Goal: Task Accomplishment & Management: Complete application form

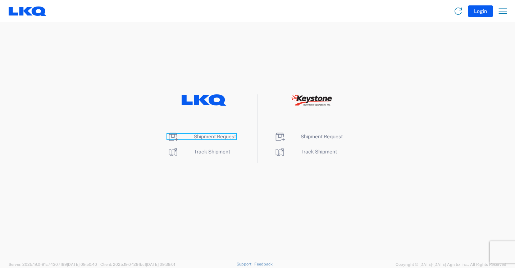
click at [232, 137] on span "Shipment Request" at bounding box center [215, 137] width 42 height 6
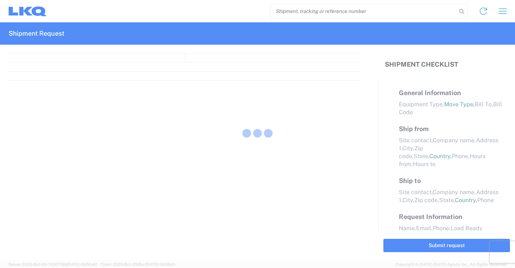
select select "FULL"
select select "LBS"
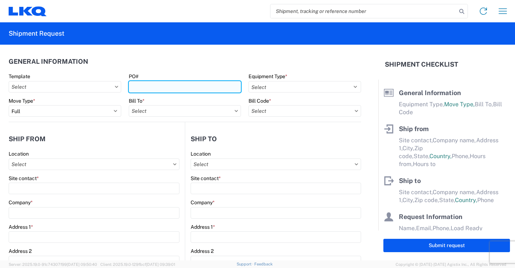
click at [212, 88] on input "PO#" at bounding box center [185, 87] width 113 height 12
type input "950-09"
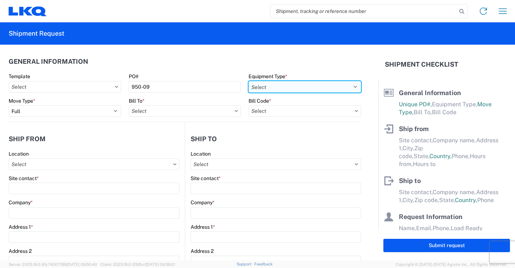
click at [308, 82] on select "Select 53’ Dry Van Flatbed Dropdeck (van) Lowboy (flatbed) Rail" at bounding box center [305, 87] width 113 height 12
select select "STDV"
click at [249, 81] on select "Select 53’ Dry Van Flatbed Dropdeck (van) Lowboy (flatbed) Rail" at bounding box center [305, 87] width 113 height 12
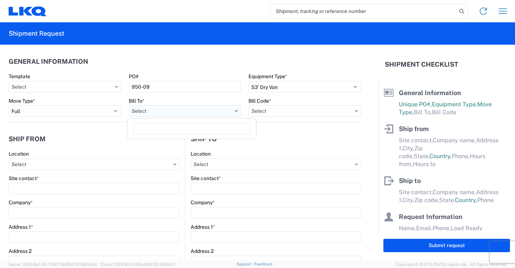
click at [229, 112] on input "text" at bounding box center [185, 111] width 113 height 12
type input "1760"
click at [174, 145] on div "1760 - LKQ Best Core" at bounding box center [192, 143] width 126 height 12
type input "1760 - LKQ Best Core"
click at [350, 109] on input "text" at bounding box center [305, 111] width 113 height 12
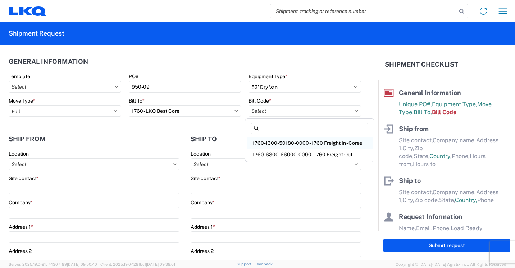
click at [357, 144] on div "1760-1300-50180-0000 - 1760 Freight In - Cores" at bounding box center [310, 143] width 126 height 12
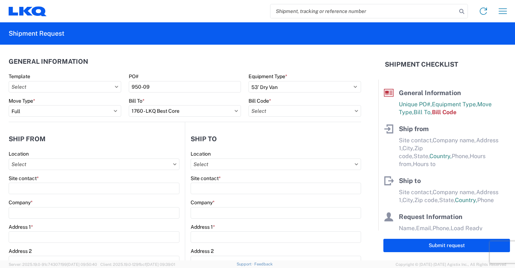
type input "1760-1300-50180-0000 - 1760 Freight In - Cores"
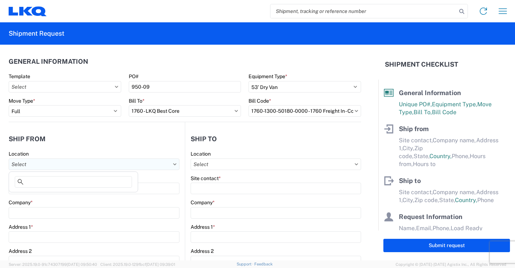
click at [168, 165] on input "text" at bounding box center [94, 164] width 171 height 12
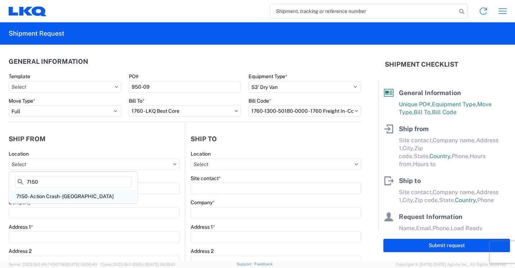
type input "7150"
click at [76, 197] on div "7150- Action Crash - Winnipeg" at bounding box center [73, 196] width 126 height 12
type input "7150- Action Crash - Winnipeg"
type input "LKQ Corporation"
type input "2955 Day Street"
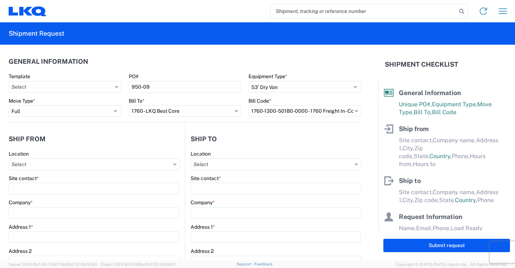
type input "Winnipeg"
type input "R2C2Z2"
select select
select select "CA"
type input "08:00"
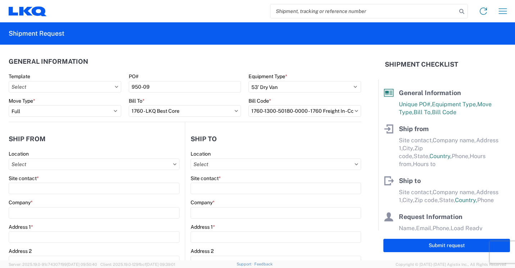
type input "17:00"
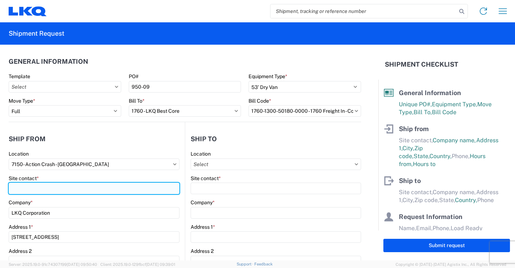
click at [68, 186] on input "Site contact *" at bounding box center [94, 188] width 171 height 12
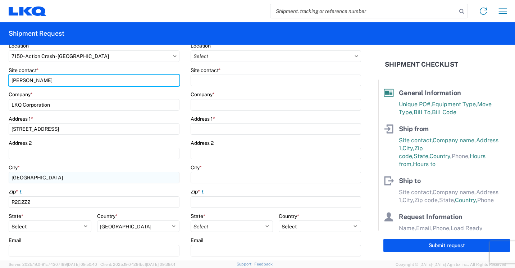
scroll to position [180, 0]
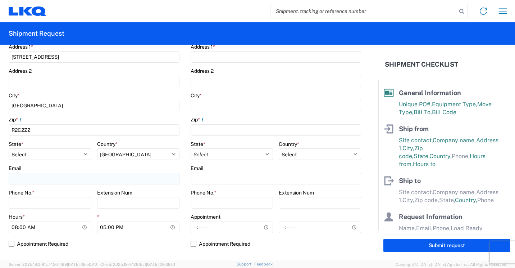
type input "Oleksii Nakelskyi"
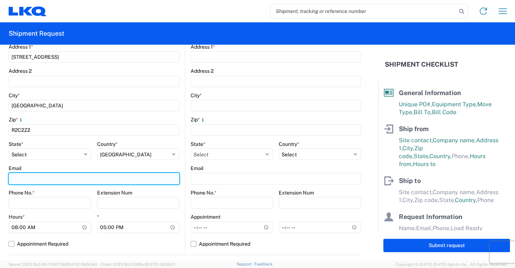
click at [108, 181] on input "Email" at bounding box center [94, 179] width 171 height 12
type input "oanakelskyi@lkqcorp.com"
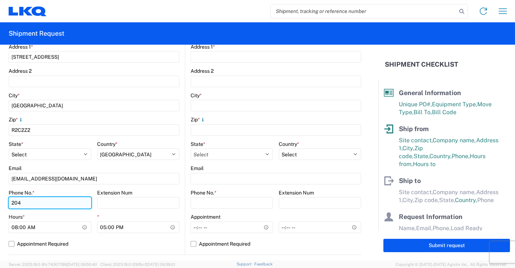
click at [54, 208] on input "204" at bounding box center [50, 203] width 83 height 12
type input "2"
type input "2042612258"
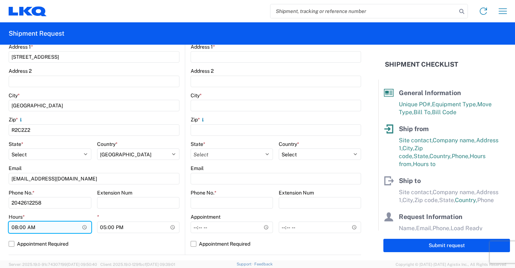
click at [15, 227] on input "08:00" at bounding box center [50, 227] width 83 height 12
type input "09:00"
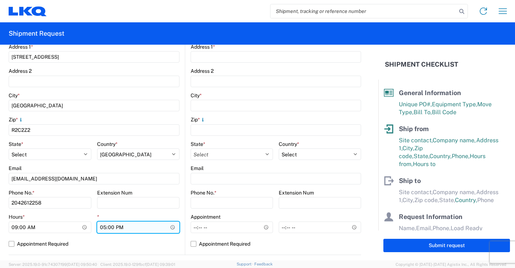
click at [102, 230] on input "17:00" at bounding box center [138, 227] width 83 height 12
type input "16:00"
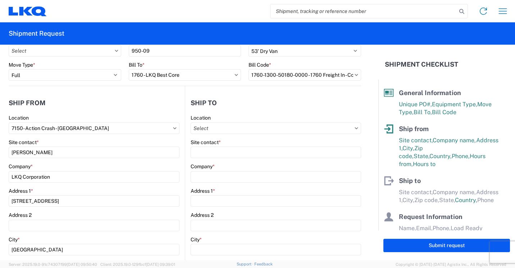
scroll to position [0, 0]
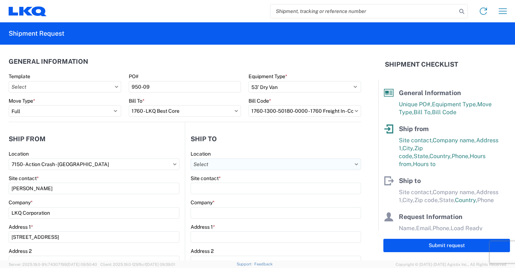
click at [336, 163] on input "text" at bounding box center [276, 164] width 171 height 12
type input "1760"
click at [235, 196] on div "1760 - LKQ Best Core" at bounding box center [253, 196] width 126 height 12
type input "1760 - LKQ Best Core"
type input "LKQ Corporation"
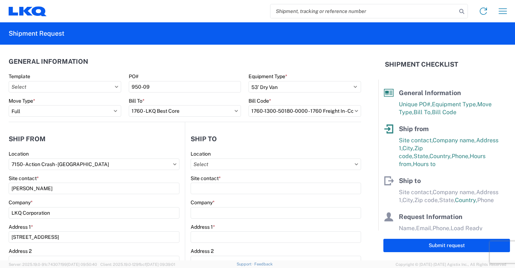
type input "1710 W Mount Houston Rd"
type input "Houston"
type input "77038"
select select "US"
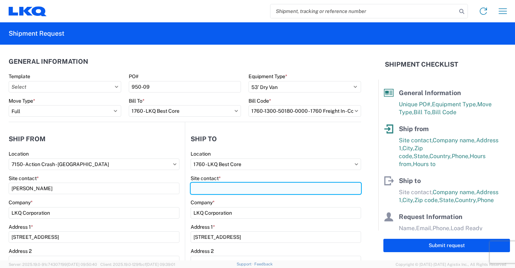
click at [283, 190] on input "Site contact *" at bounding box center [276, 188] width 171 height 12
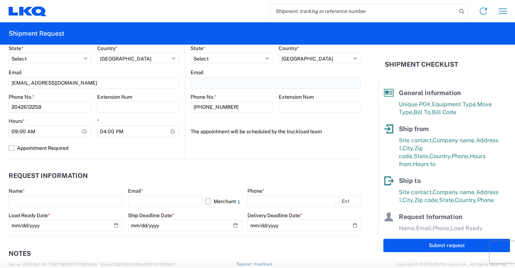
scroll to position [288, 0]
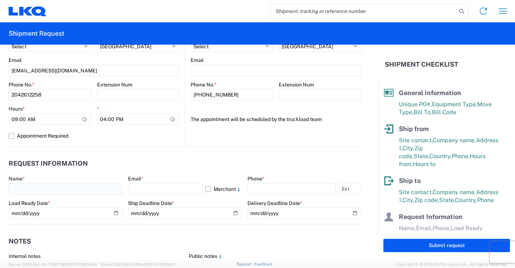
type input "Alfredo Garcia"
click at [47, 189] on input "text" at bounding box center [66, 189] width 114 height 12
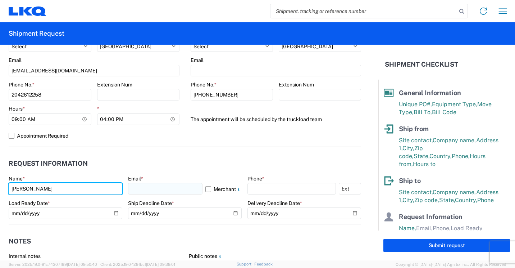
type input "Oleksii Nakelskyi"
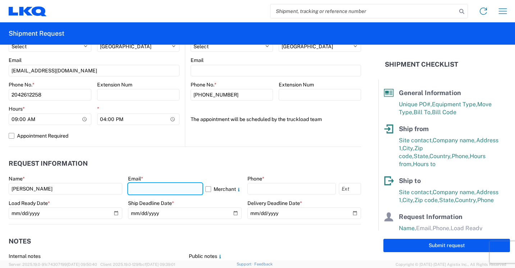
click at [162, 187] on input "text" at bounding box center [165, 189] width 75 height 12
type input "oanakelskyi@lkqcorp.com"
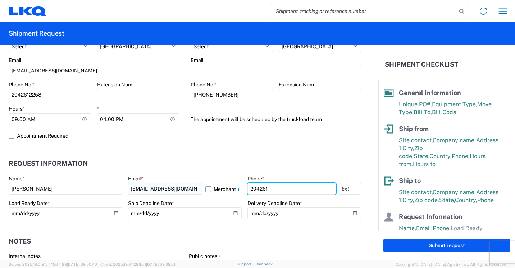
type input "2042612258"
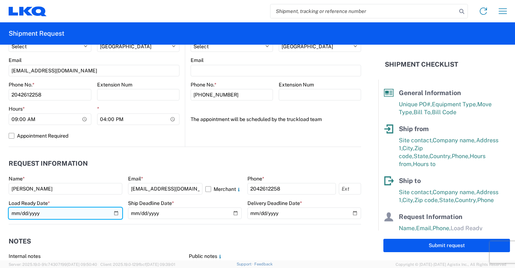
click at [114, 214] on input "date" at bounding box center [66, 213] width 114 height 12
type input "2025-09-23"
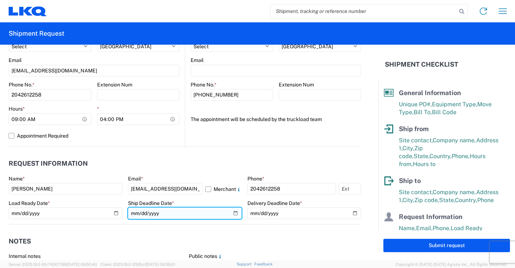
click at [233, 213] on input "date" at bounding box center [185, 213] width 114 height 12
type input "2025-09-23"
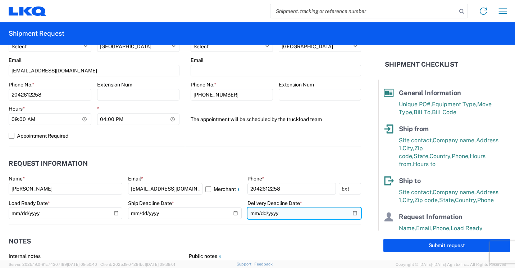
click at [350, 213] on input "date" at bounding box center [305, 213] width 114 height 12
type input "2025-09-26"
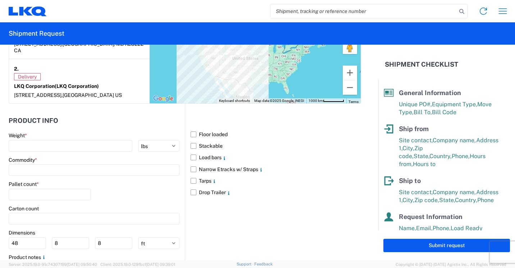
scroll to position [612, 0]
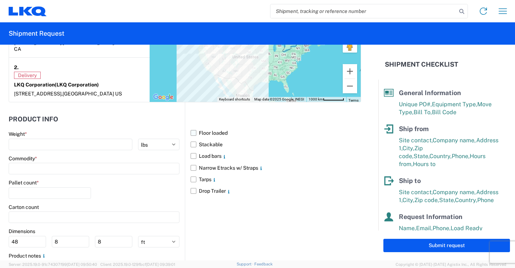
click at [191, 127] on label "Floor loaded" at bounding box center [276, 133] width 171 height 12
click at [0, 0] on input "Floor loaded" at bounding box center [0, 0] width 0 height 0
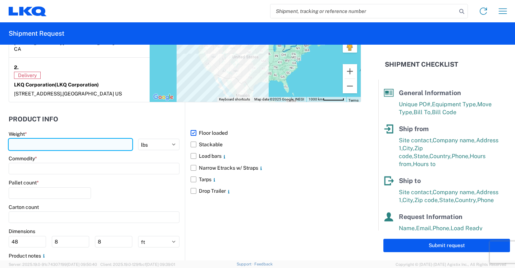
click at [53, 139] on input "number" at bounding box center [71, 145] width 124 height 12
type input "40385"
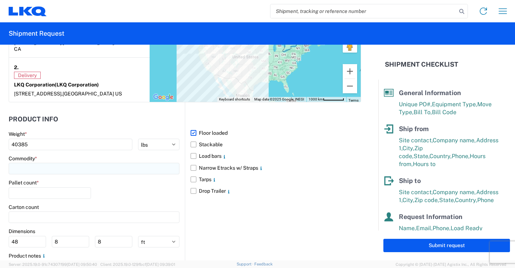
click at [53, 163] on input at bounding box center [94, 169] width 171 height 12
click at [55, 178] on input at bounding box center [73, 180] width 117 height 12
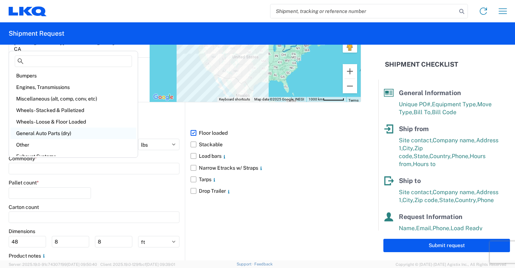
click at [60, 133] on div "General Auto Parts (dry)" at bounding box center [73, 133] width 126 height 12
type input "General Auto Parts (dry)"
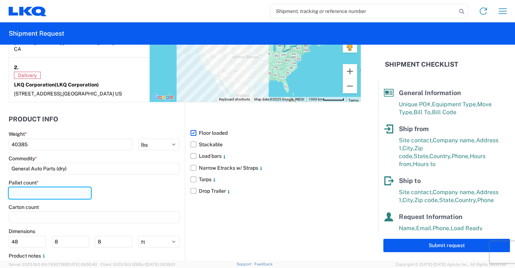
click at [67, 187] on input "number" at bounding box center [50, 193] width 82 height 12
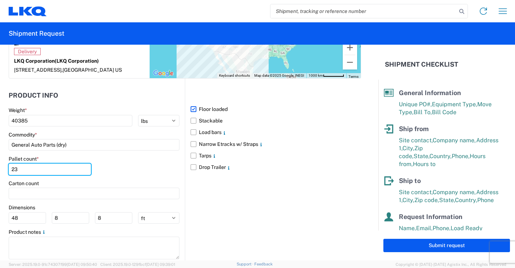
scroll to position [648, 0]
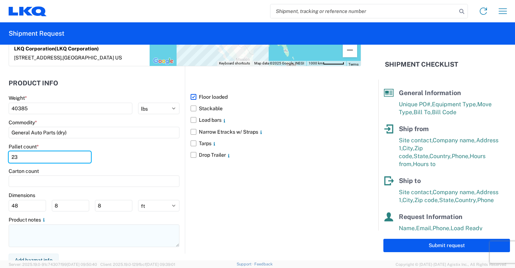
type input "23"
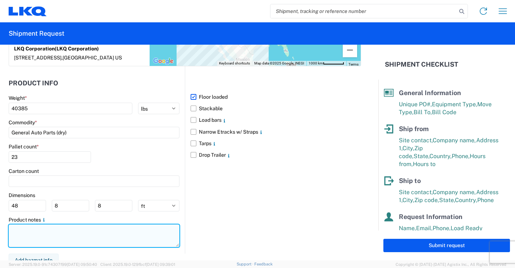
click at [117, 232] on textarea at bounding box center [94, 235] width 171 height 23
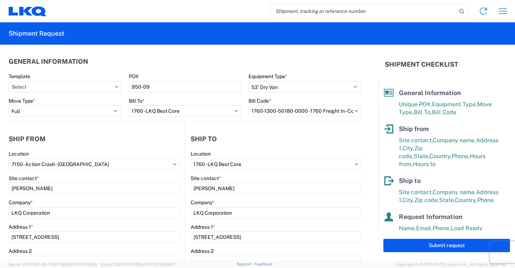
scroll to position [89, 0]
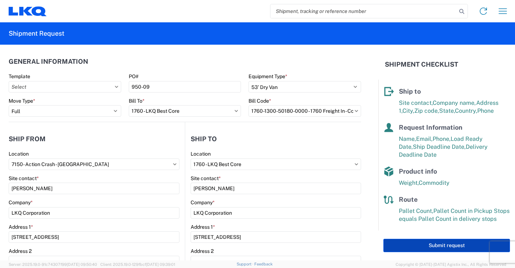
type textarea "Bulk Cores."
click at [459, 245] on button "Submit request" at bounding box center [447, 245] width 127 height 13
select select "CA"
select select "US"
